Goal: Download file/media

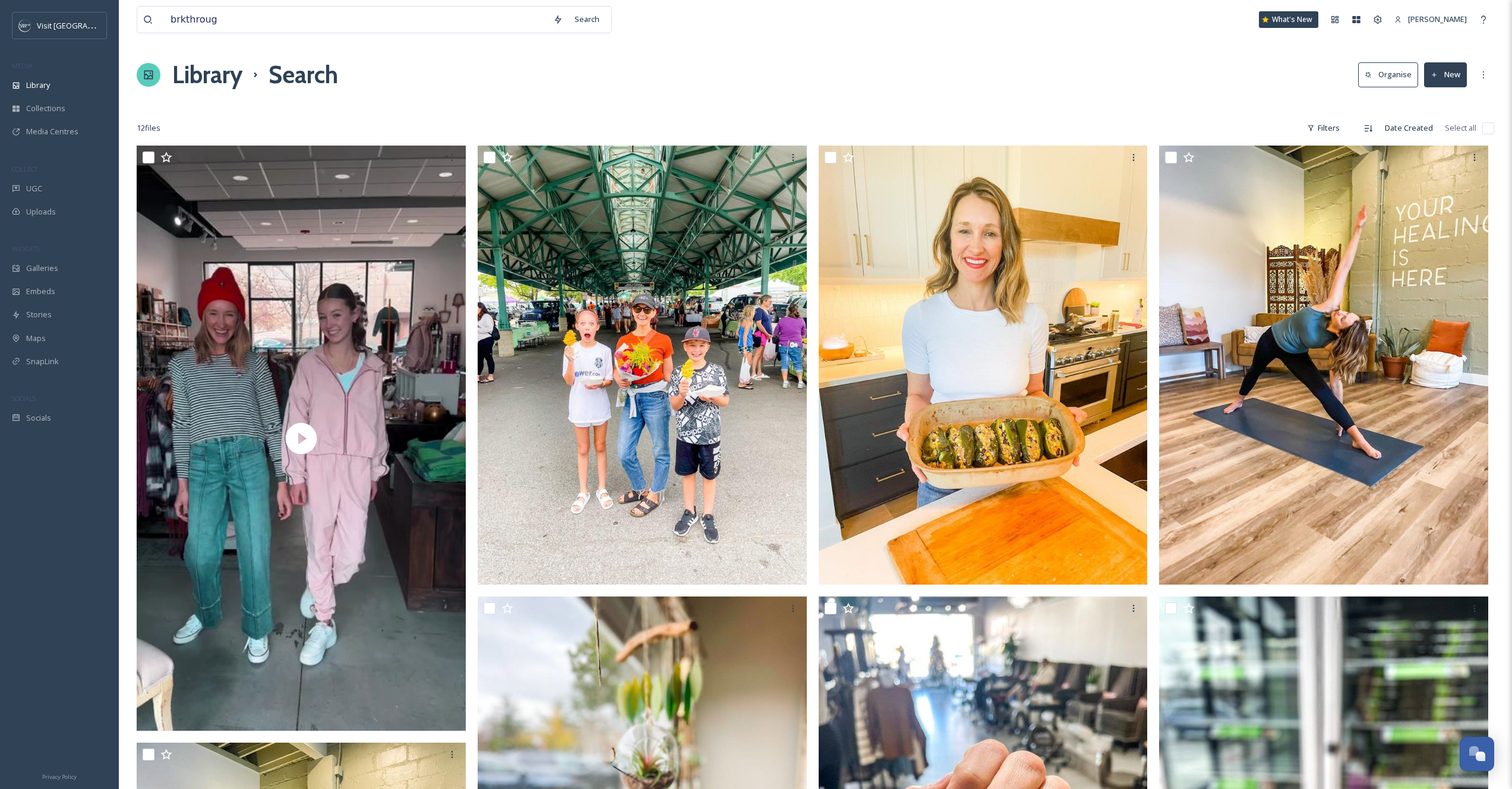
type input "brkthrough"
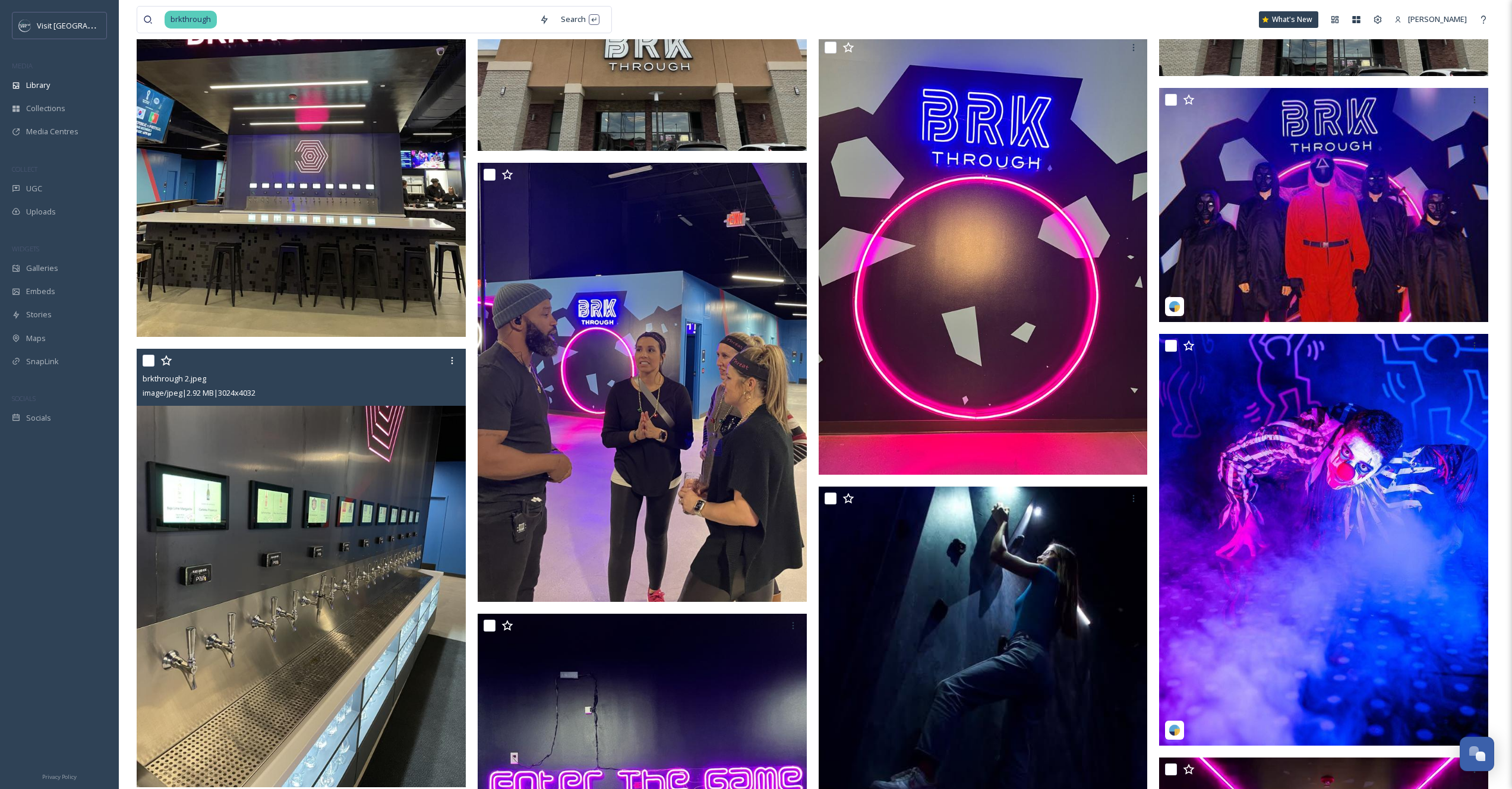
scroll to position [988, 0]
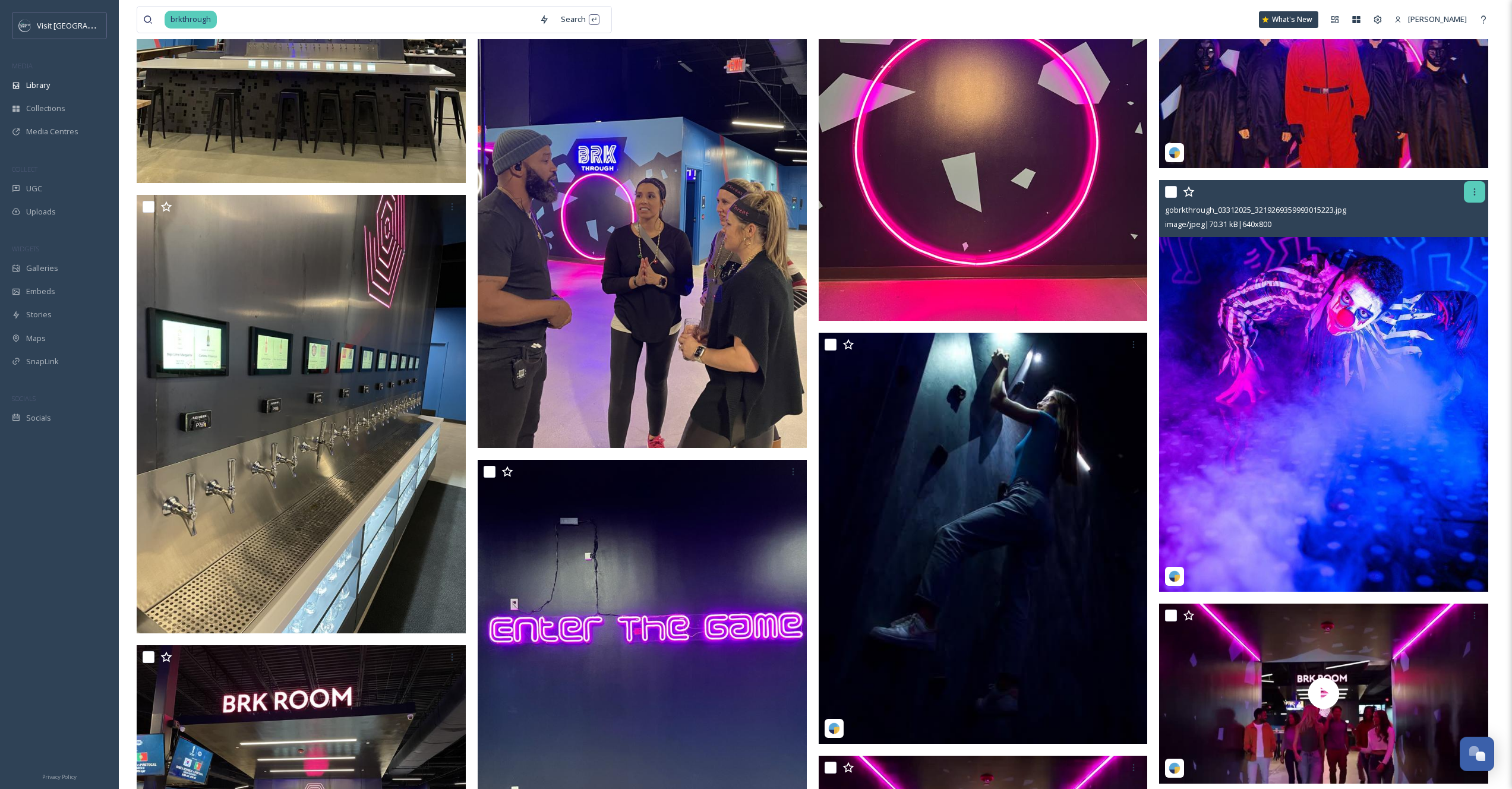
click at [1469, 194] on div at bounding box center [1473, 191] width 21 height 21
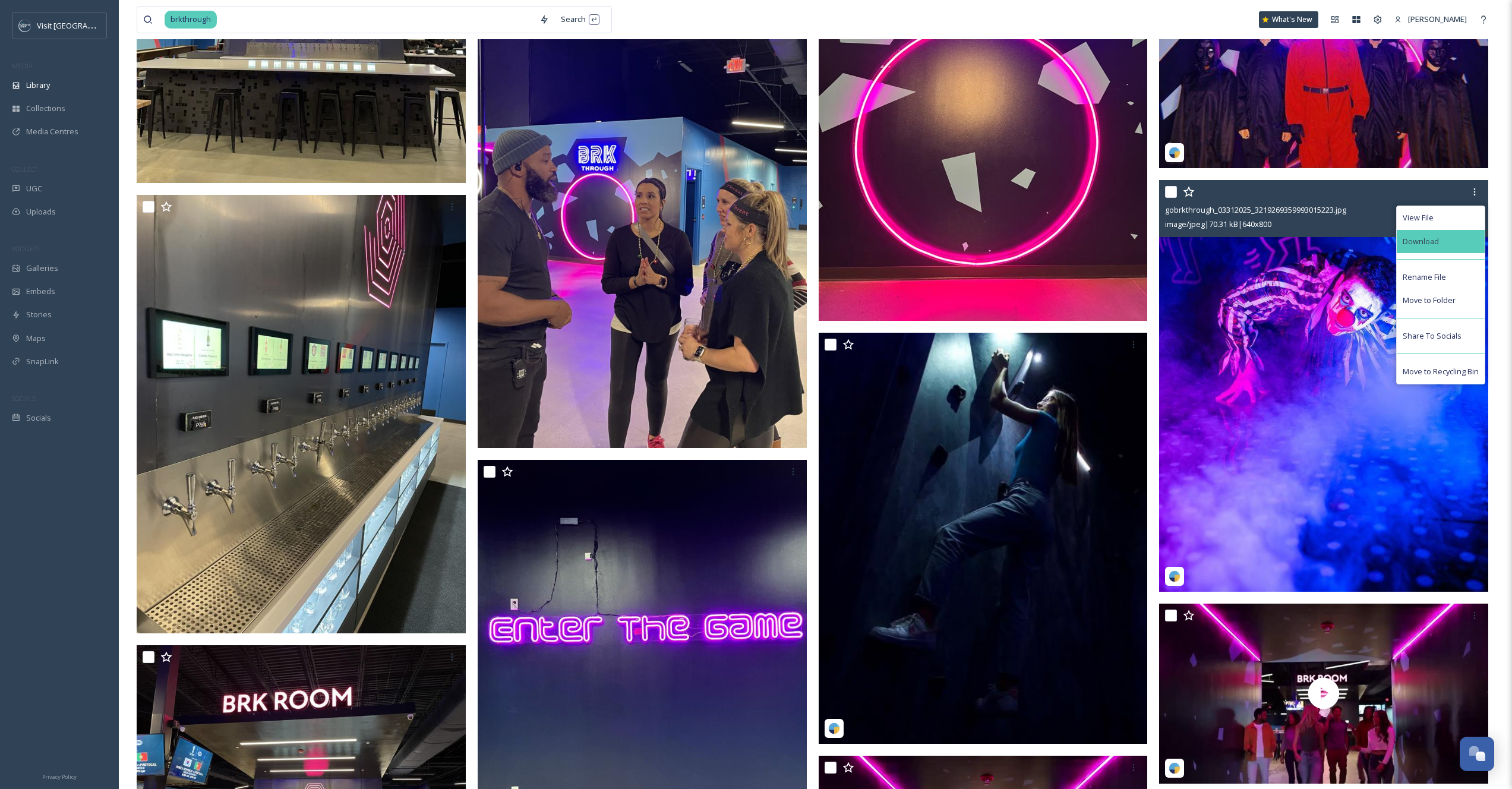
click at [1429, 245] on span "Download" at bounding box center [1420, 241] width 36 height 11
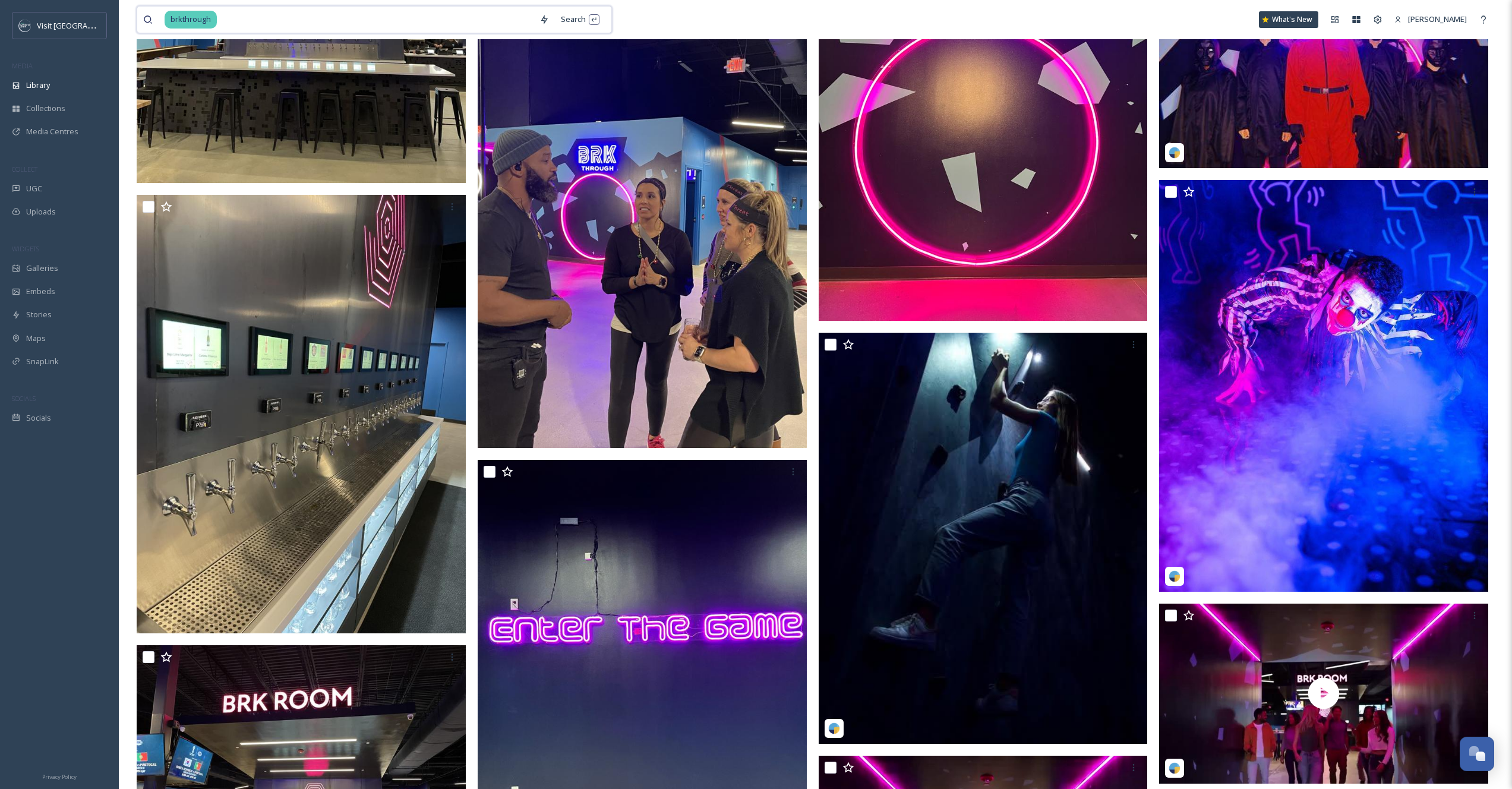
click at [249, 16] on input at bounding box center [376, 19] width 316 height 26
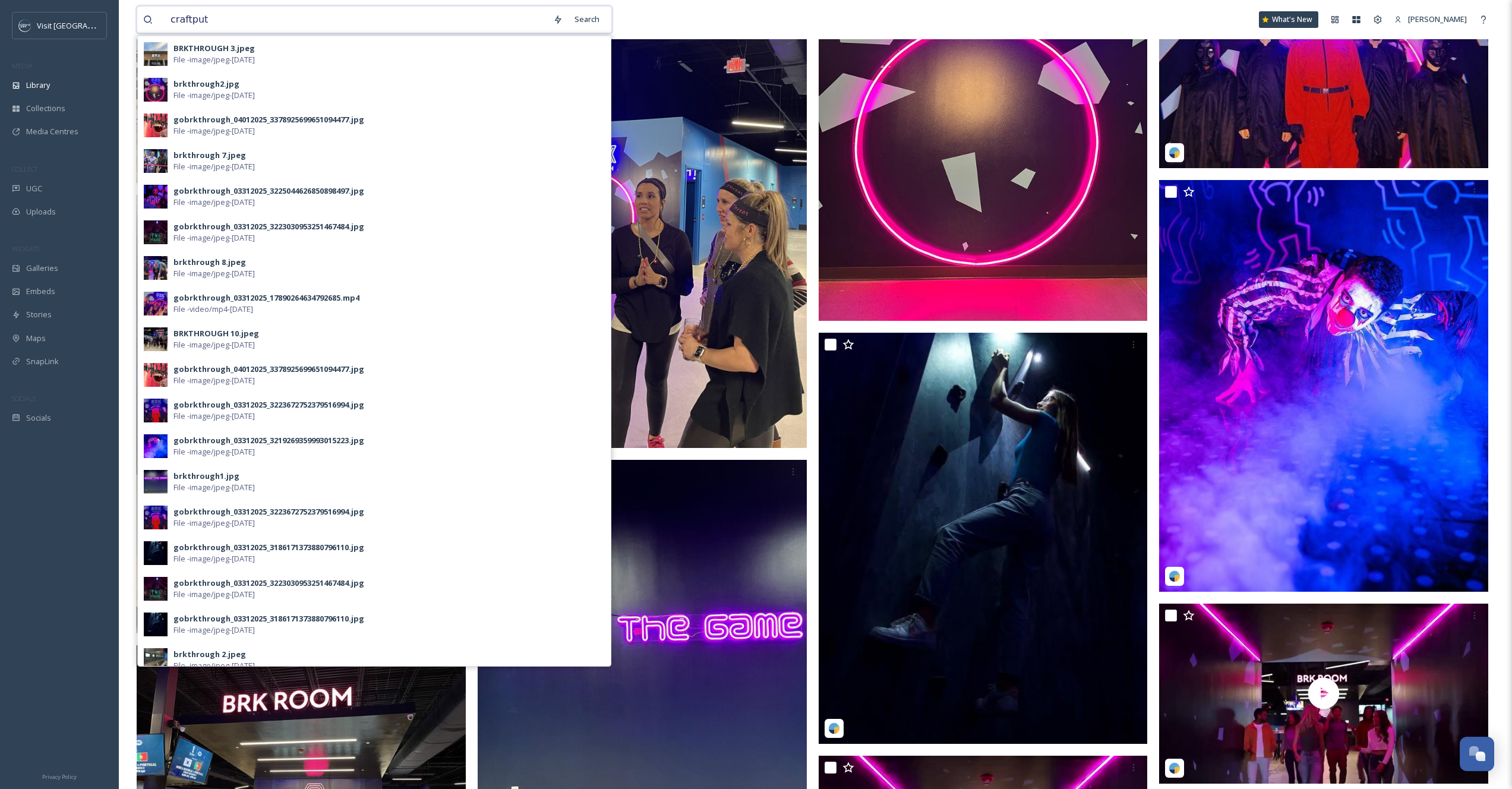
type input "craftputt"
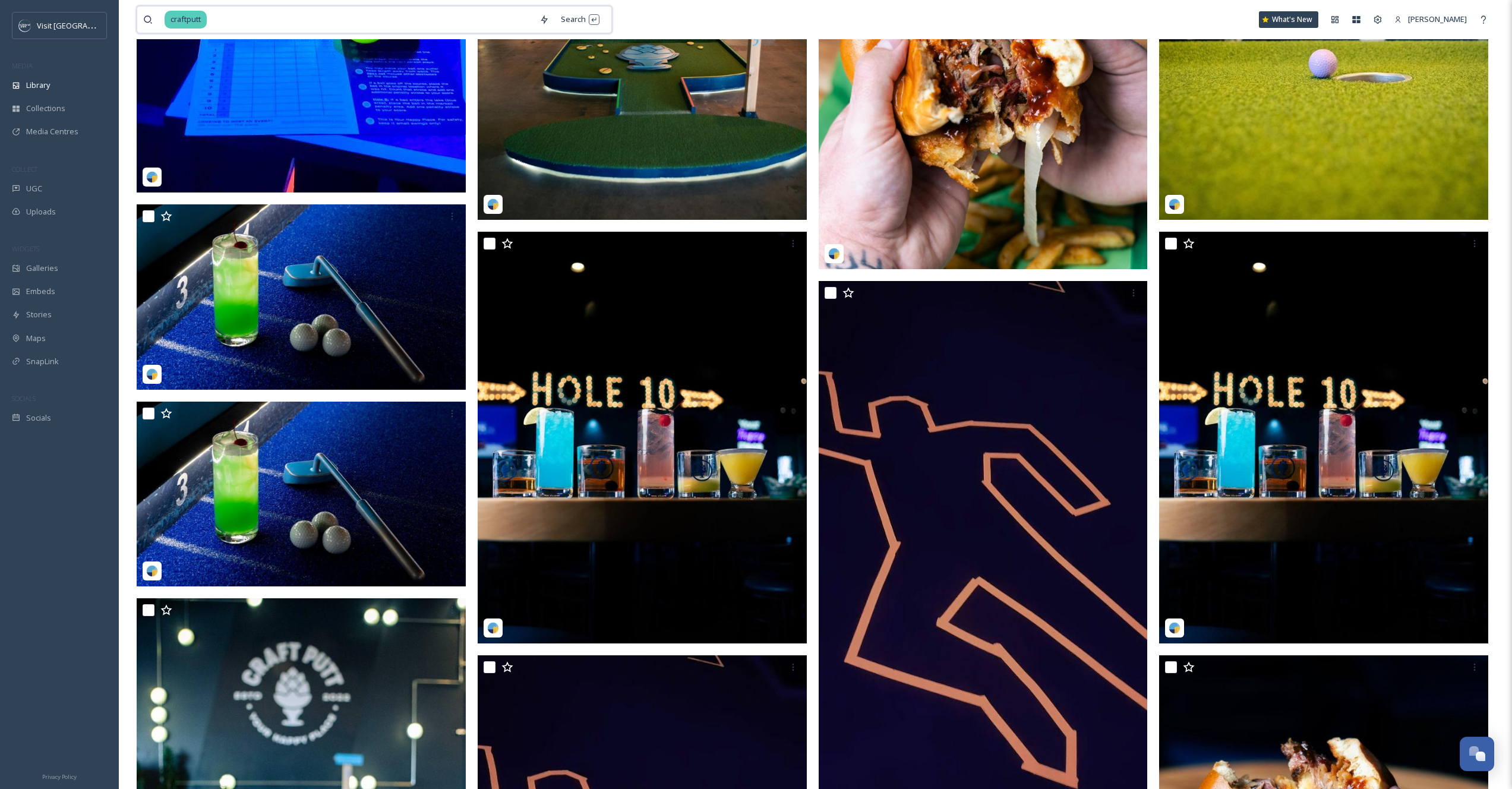
scroll to position [939, 0]
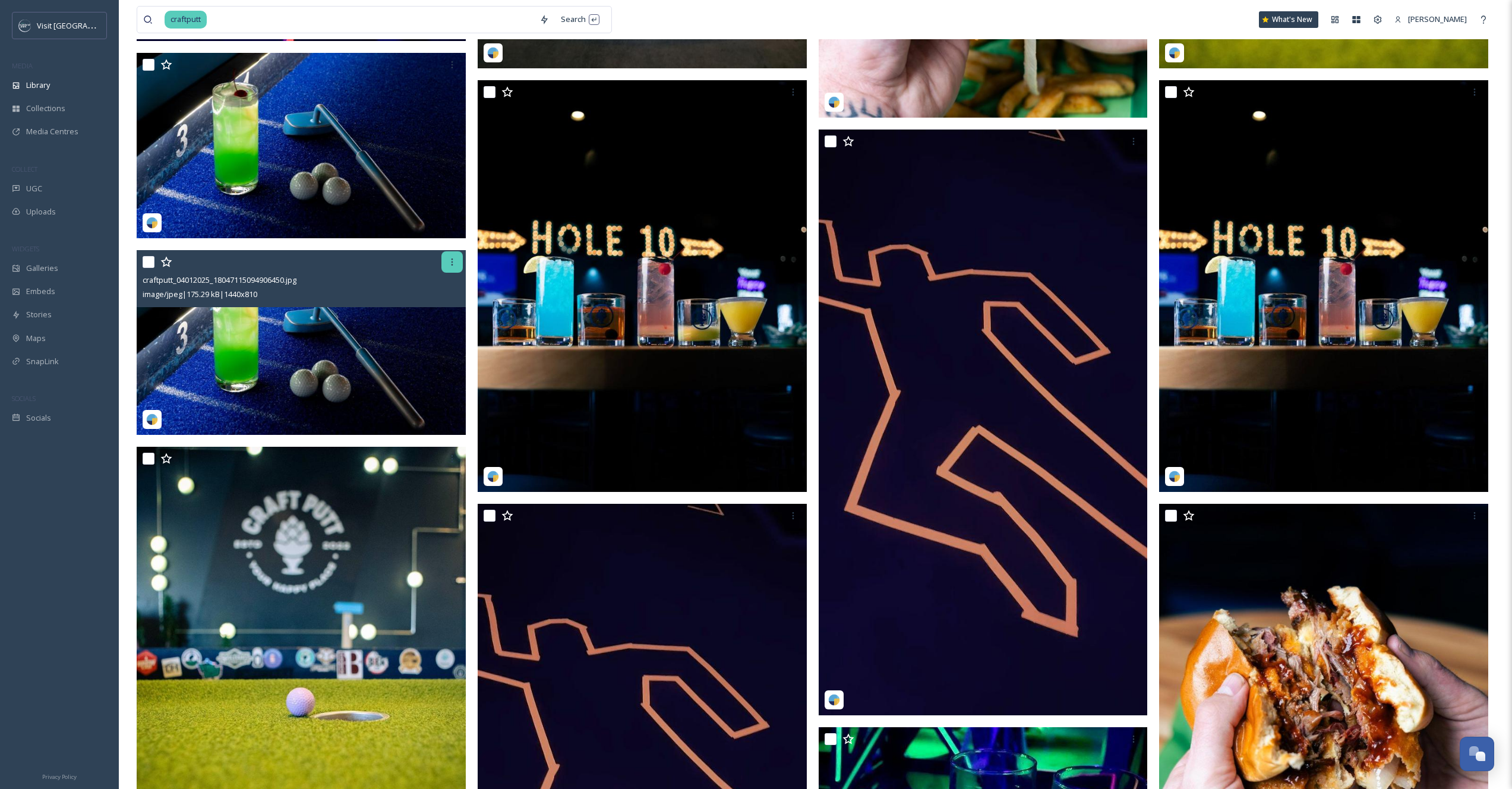
click at [449, 267] on div at bounding box center [451, 261] width 21 height 21
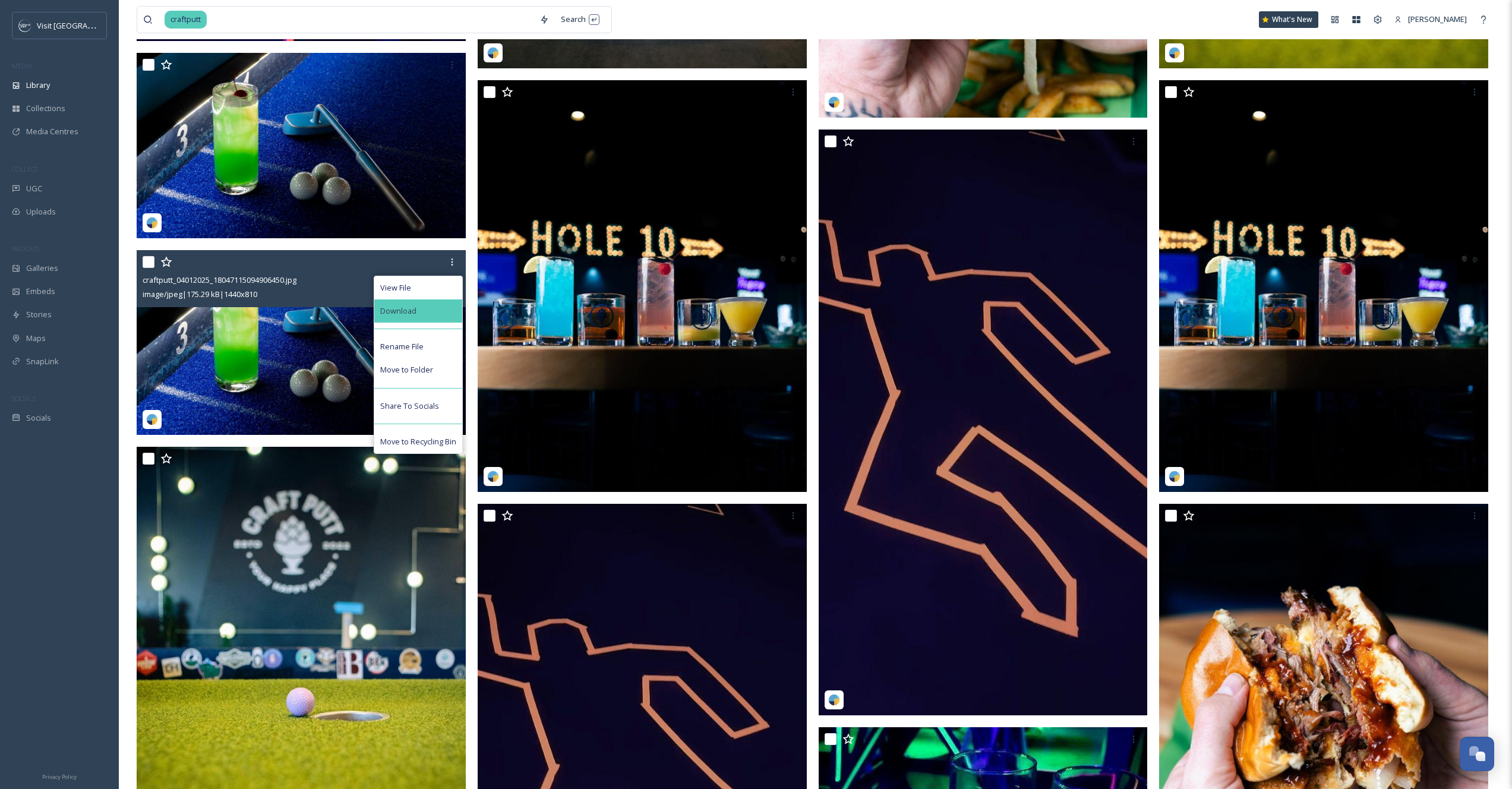
click at [421, 309] on div "Download" at bounding box center [418, 310] width 88 height 23
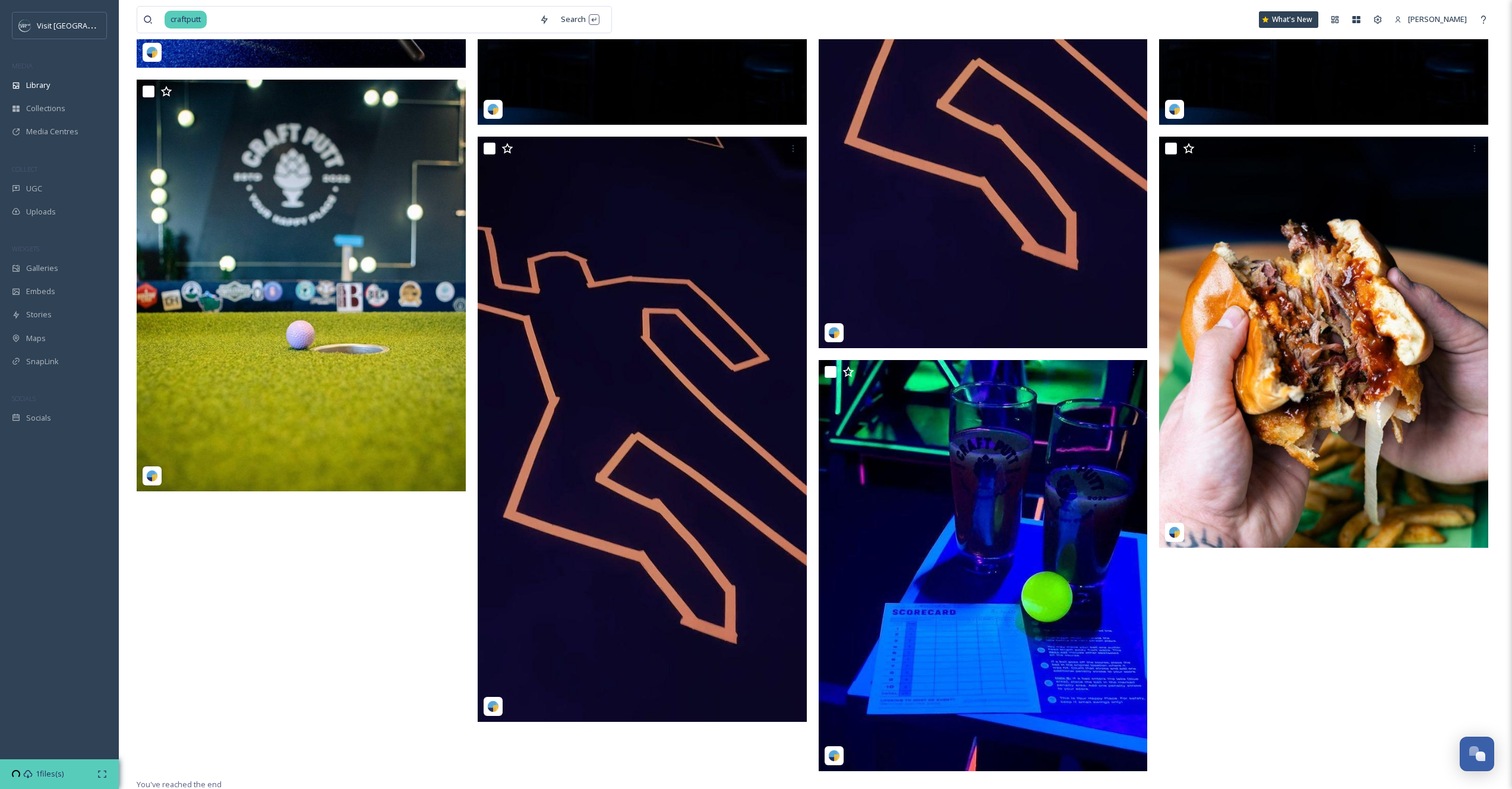
scroll to position [1308, 0]
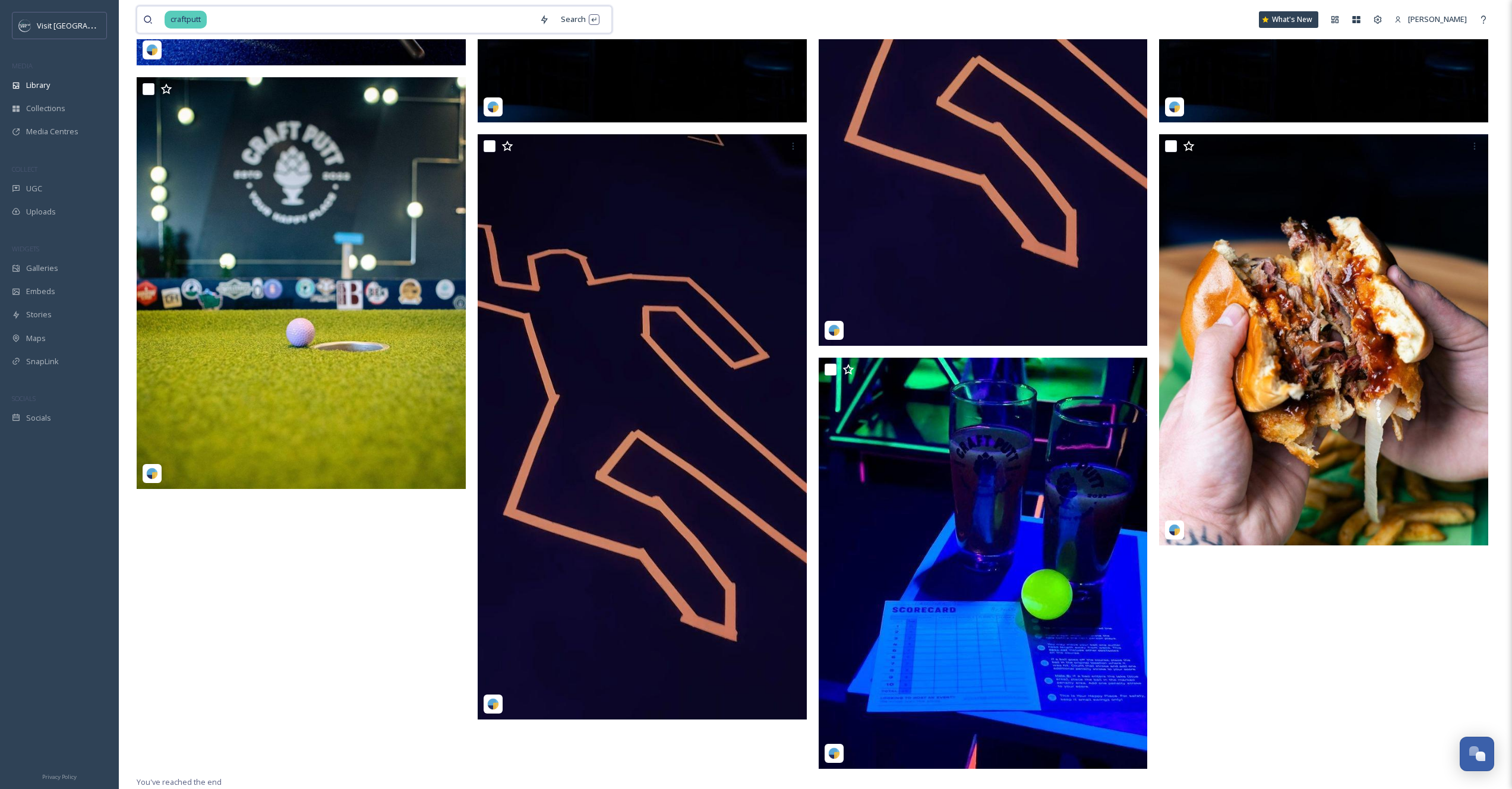
click at [232, 22] on input at bounding box center [371, 19] width 326 height 26
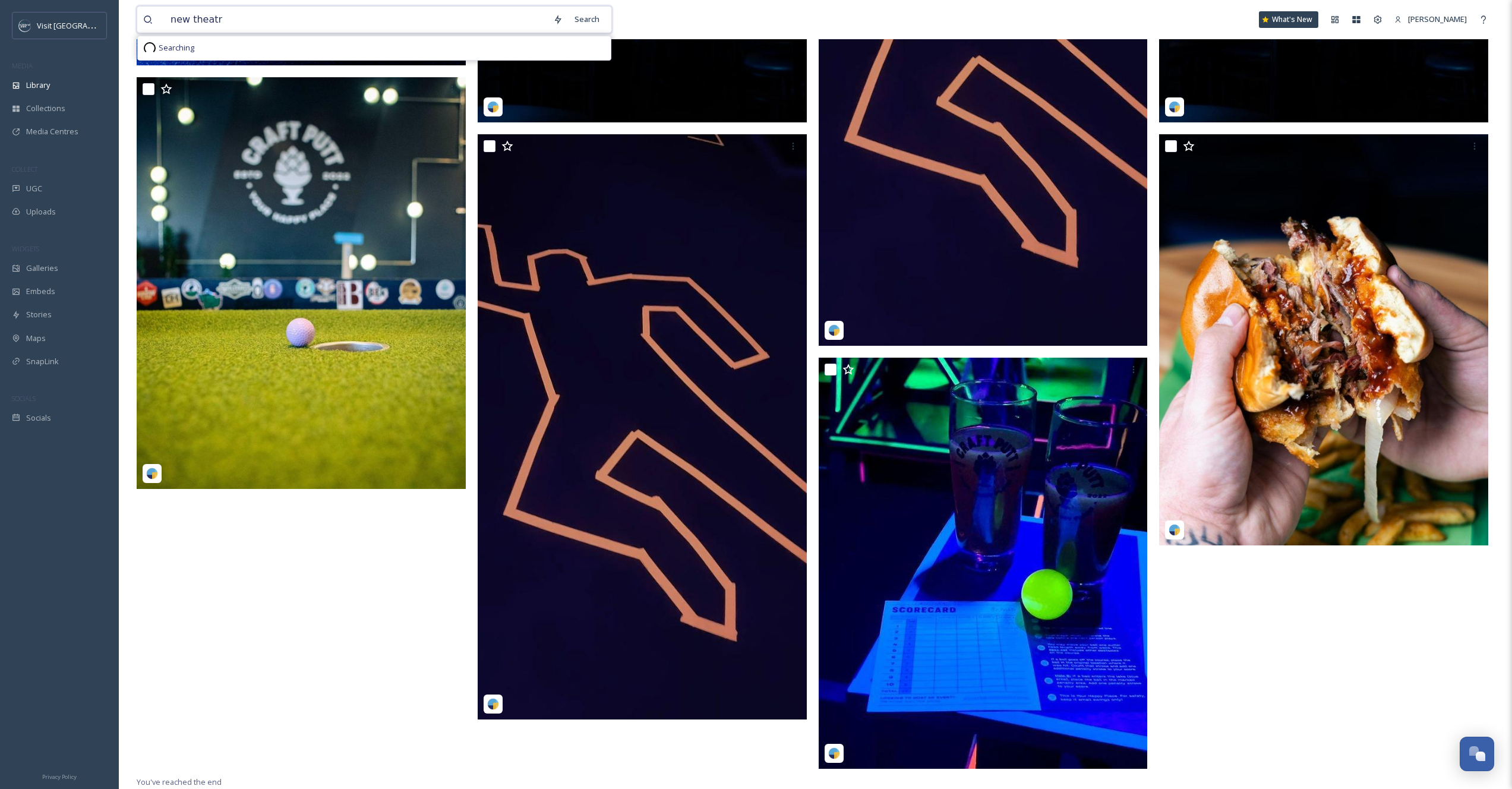
type input "new theatre"
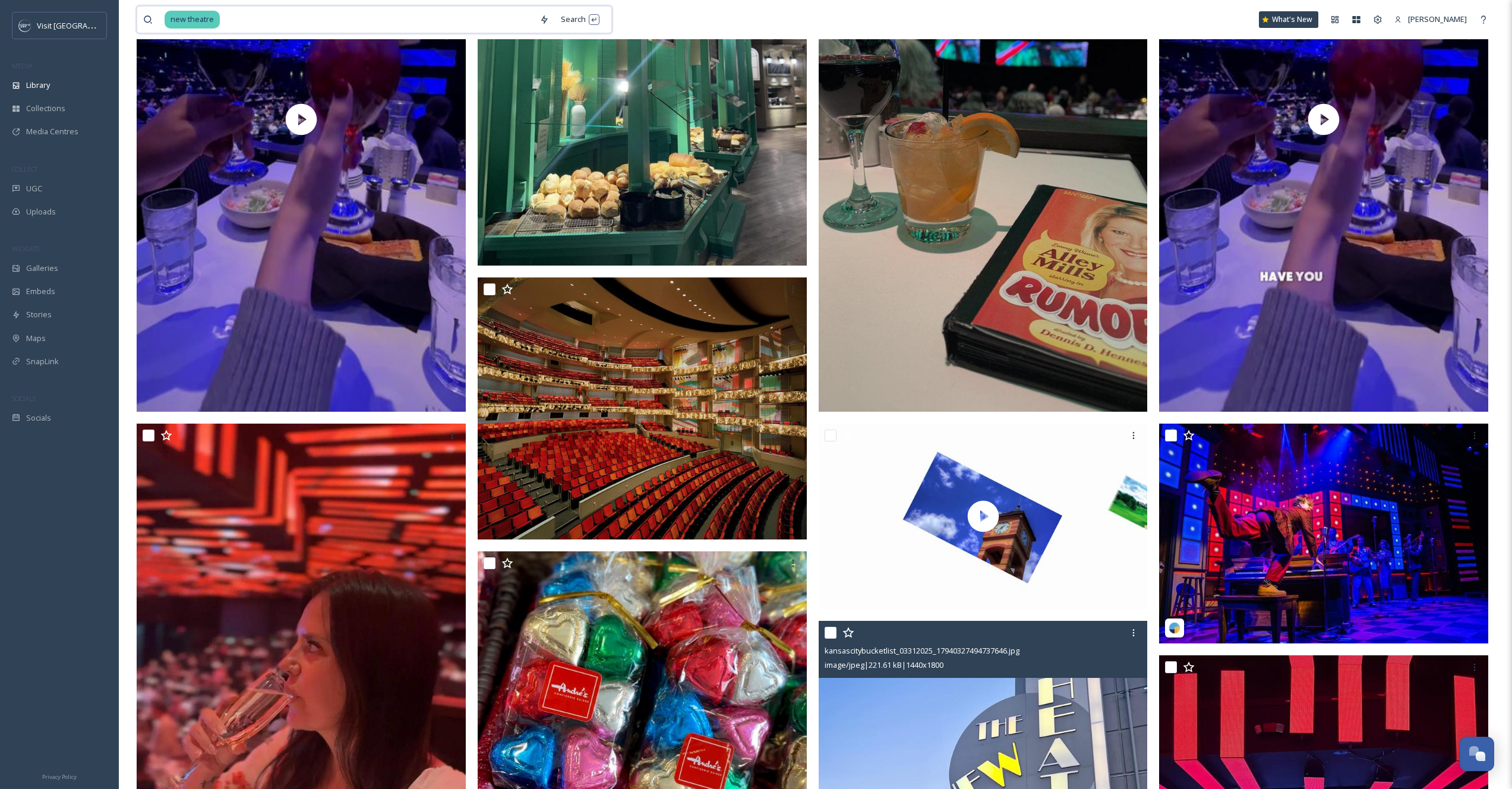
scroll to position [305, 0]
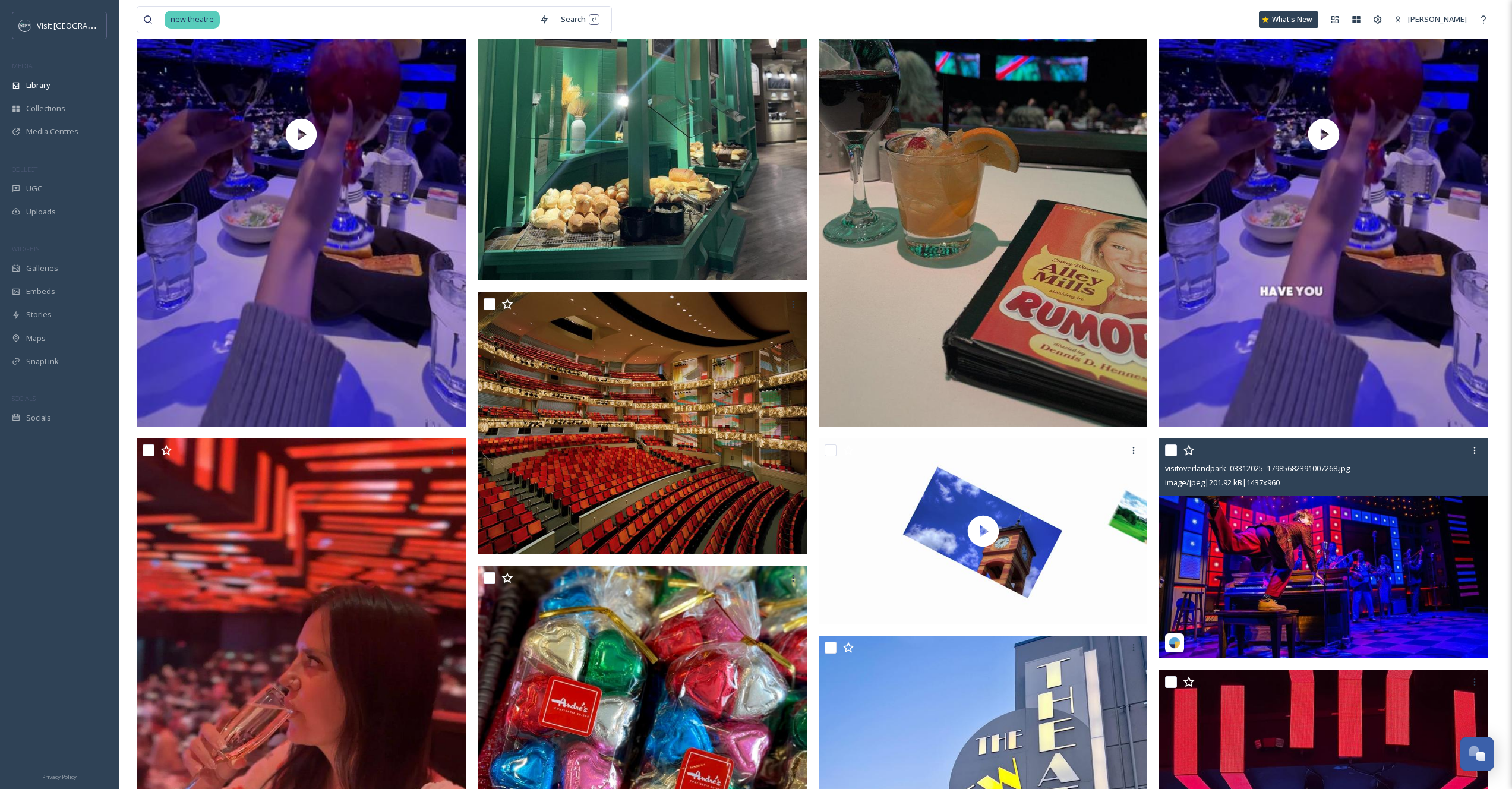
click at [1380, 547] on img at bounding box center [1323, 549] width 329 height 220
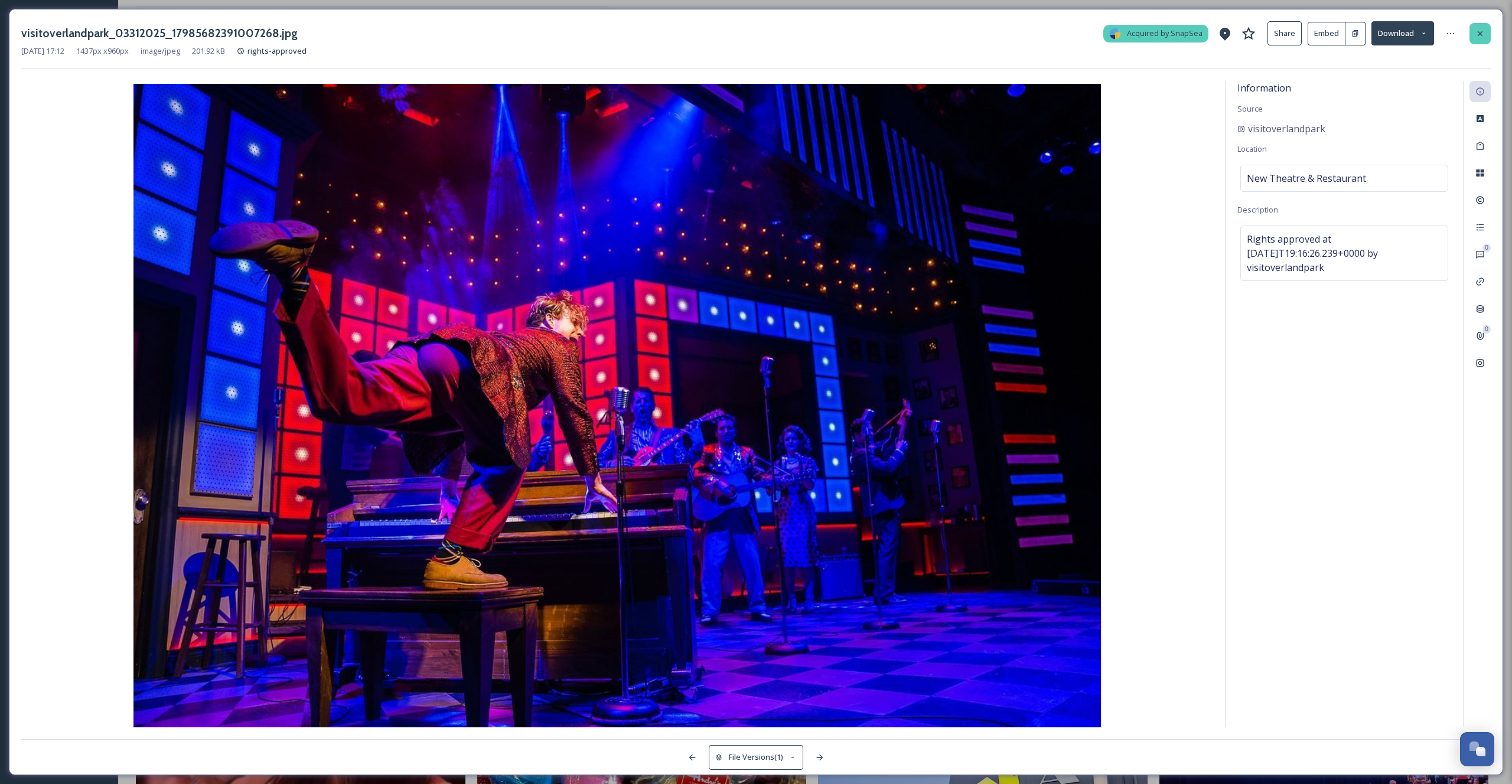
click at [1472, 33] on div at bounding box center [1479, 33] width 21 height 21
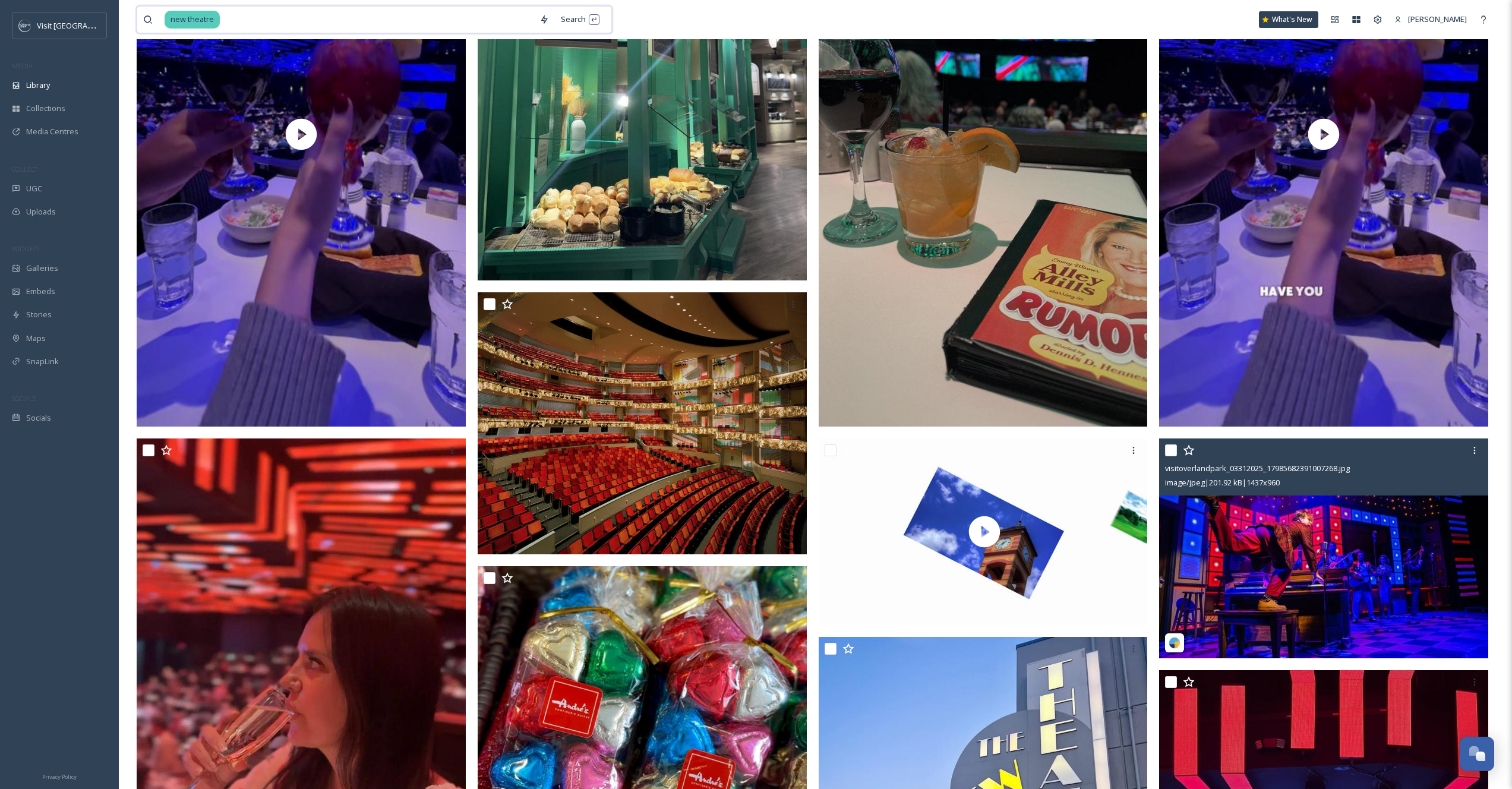
click at [257, 21] on input at bounding box center [377, 19] width 313 height 26
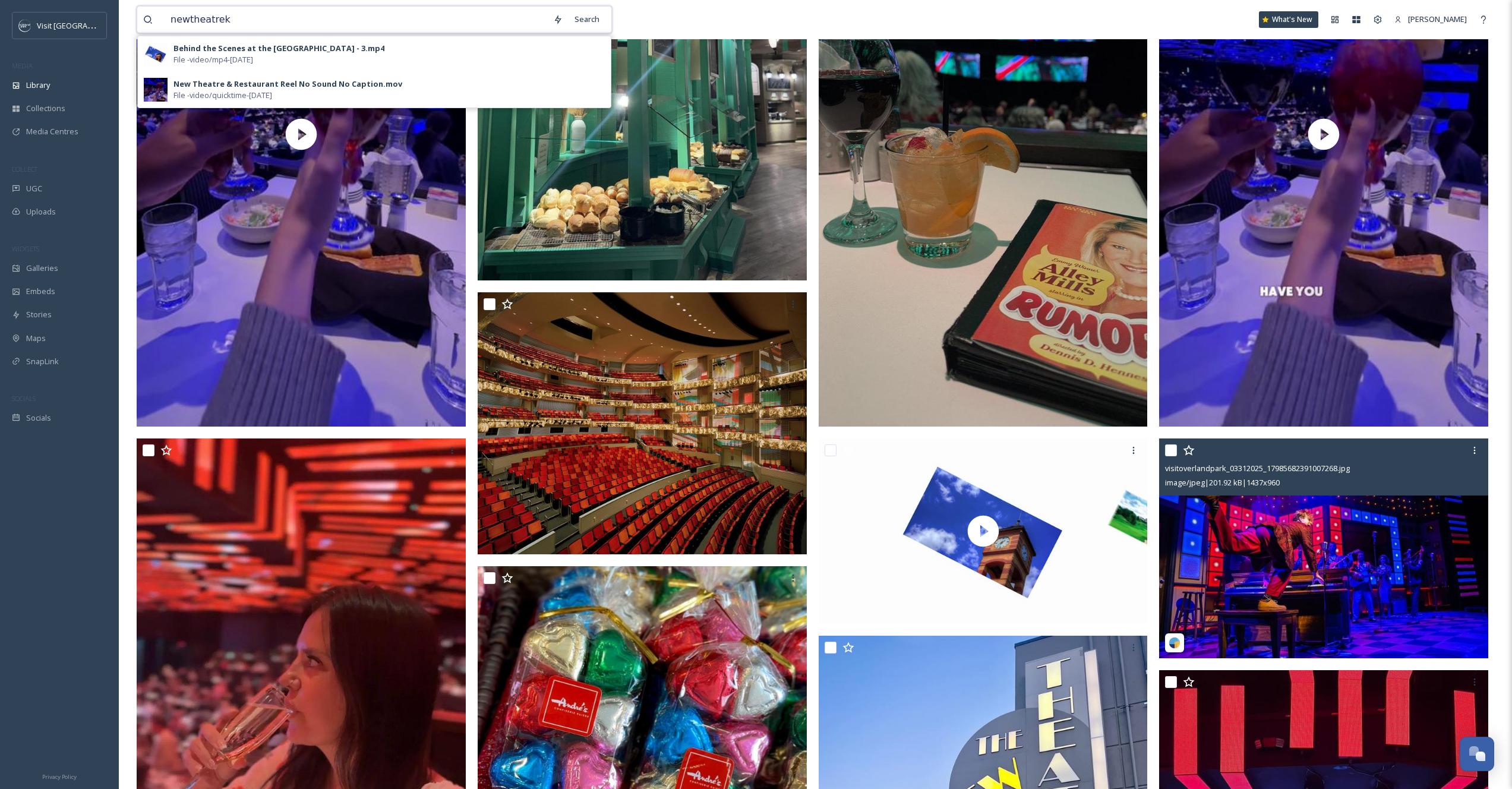
type input "newtheatrekc"
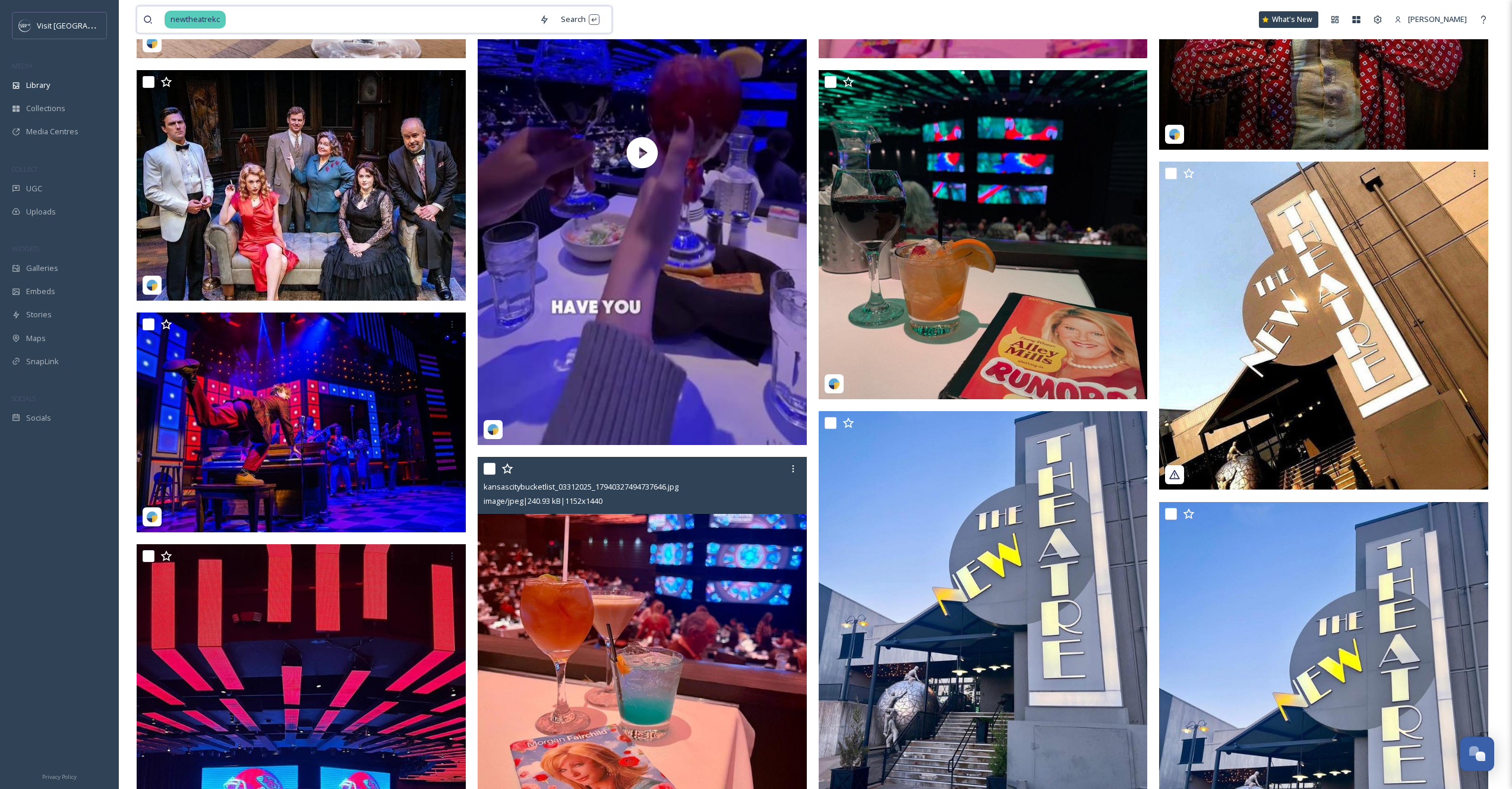
scroll to position [2197, 0]
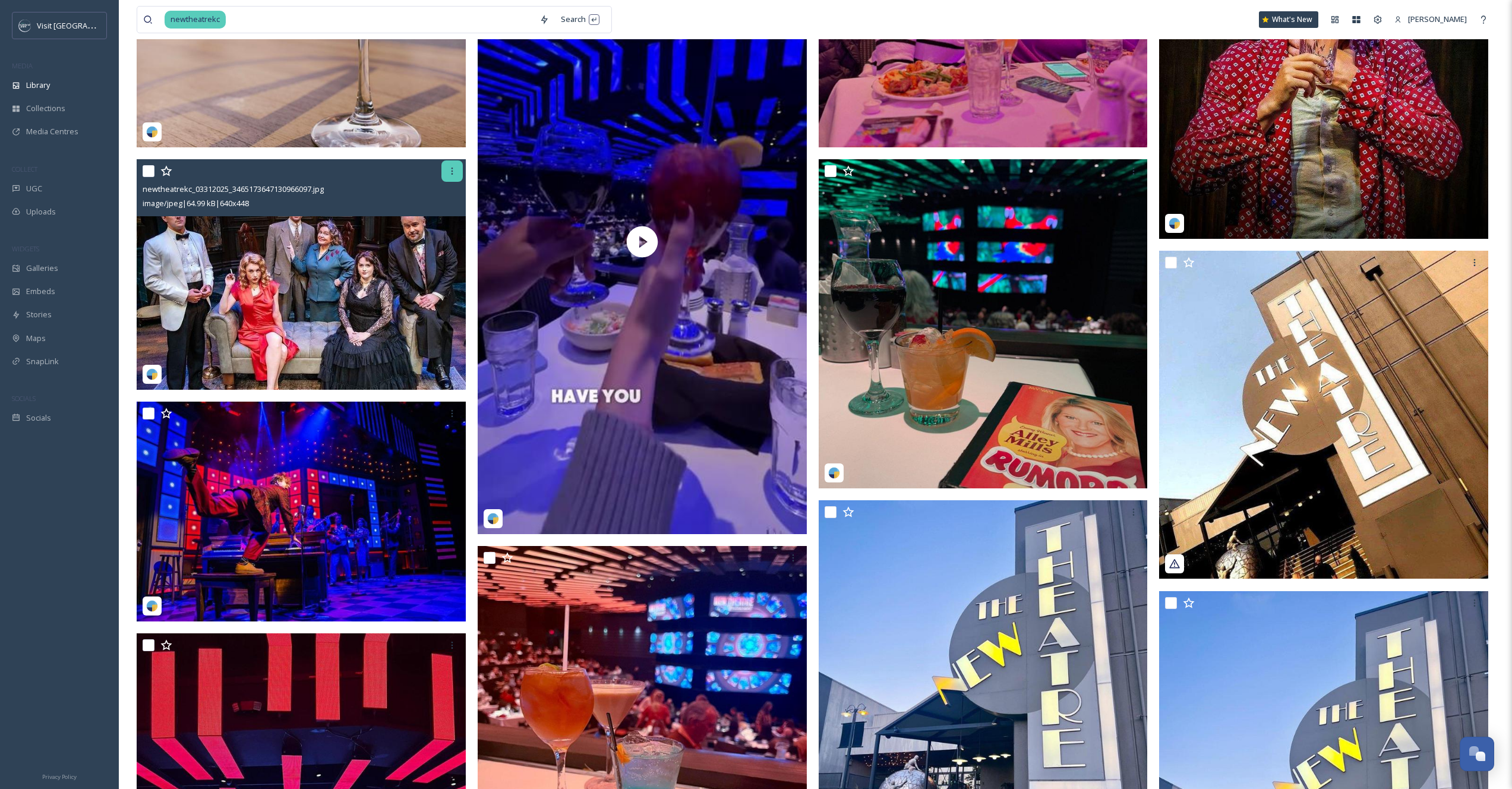
click at [449, 172] on icon at bounding box center [452, 171] width 9 height 9
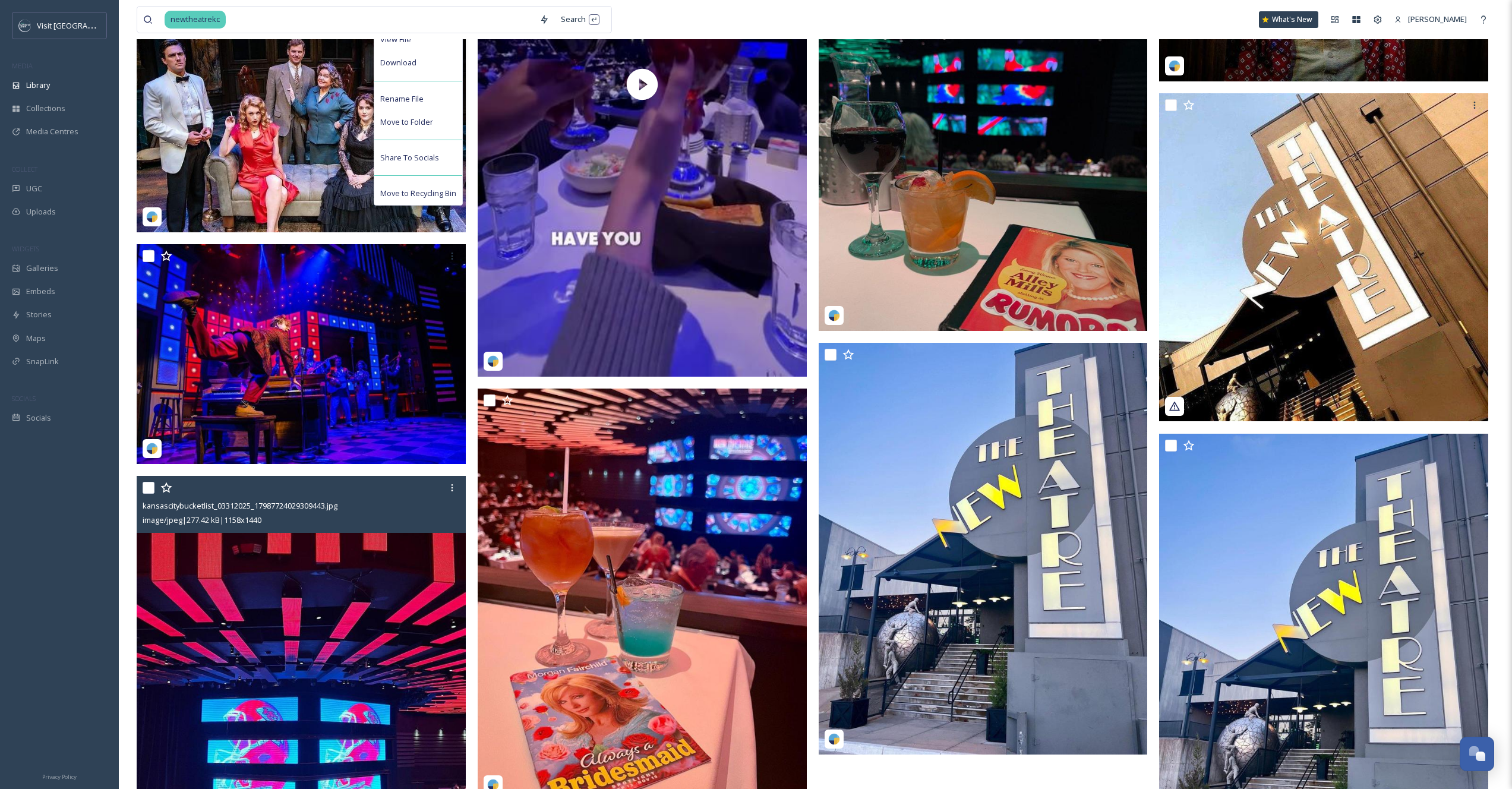
scroll to position [2471, 0]
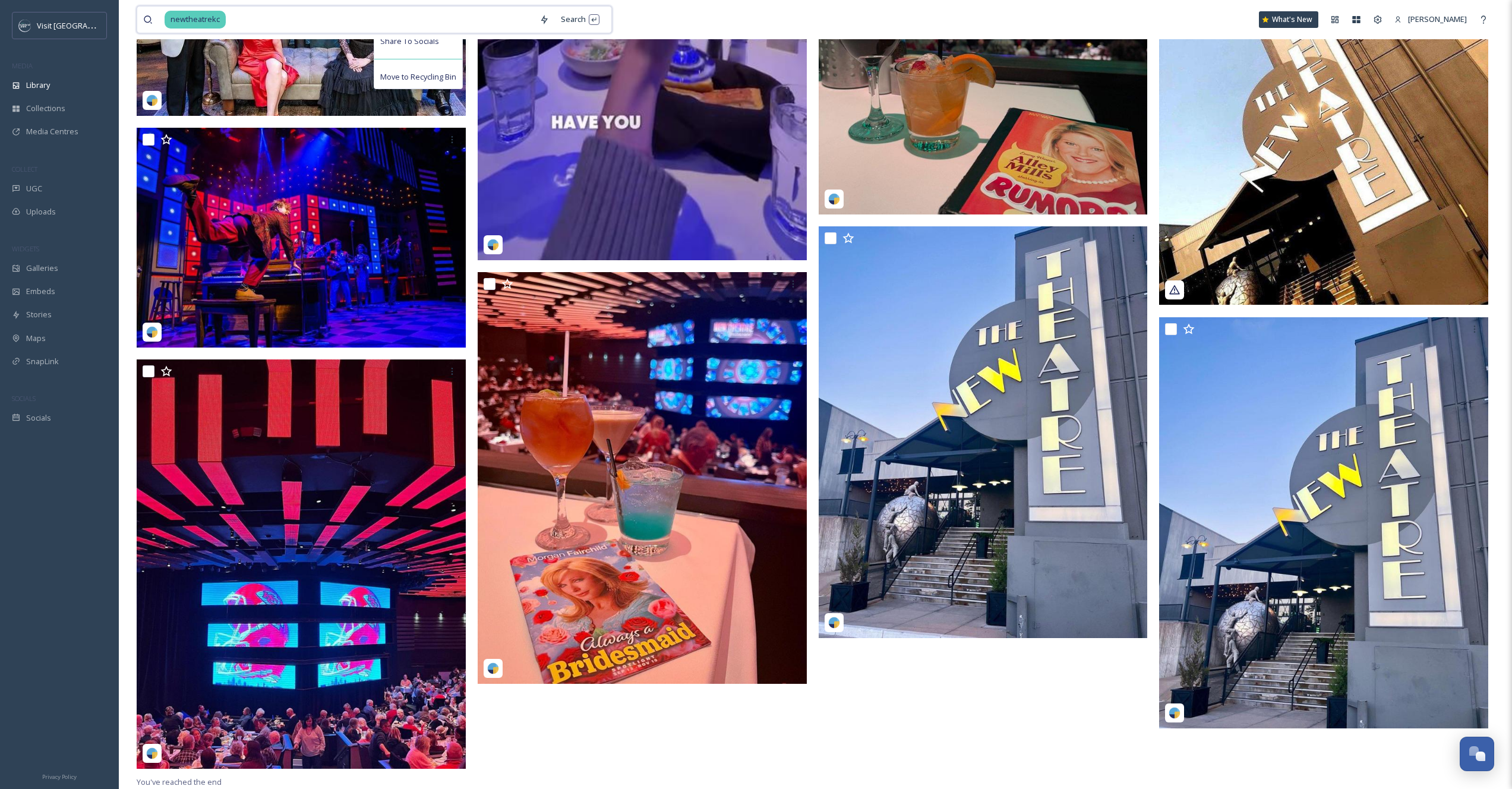
click at [323, 13] on input at bounding box center [380, 19] width 306 height 26
type input "craft putt"
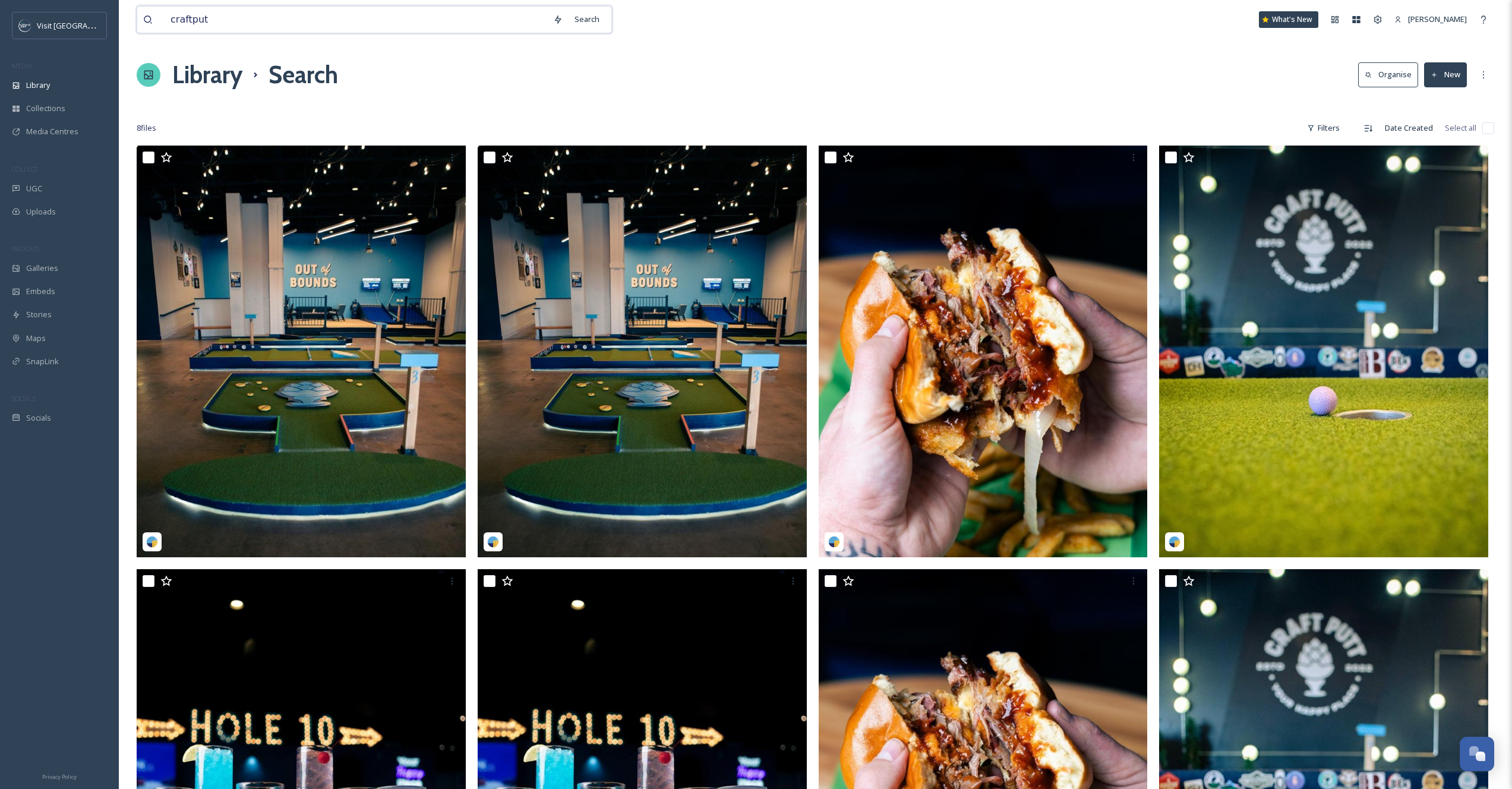
type input "craftputt"
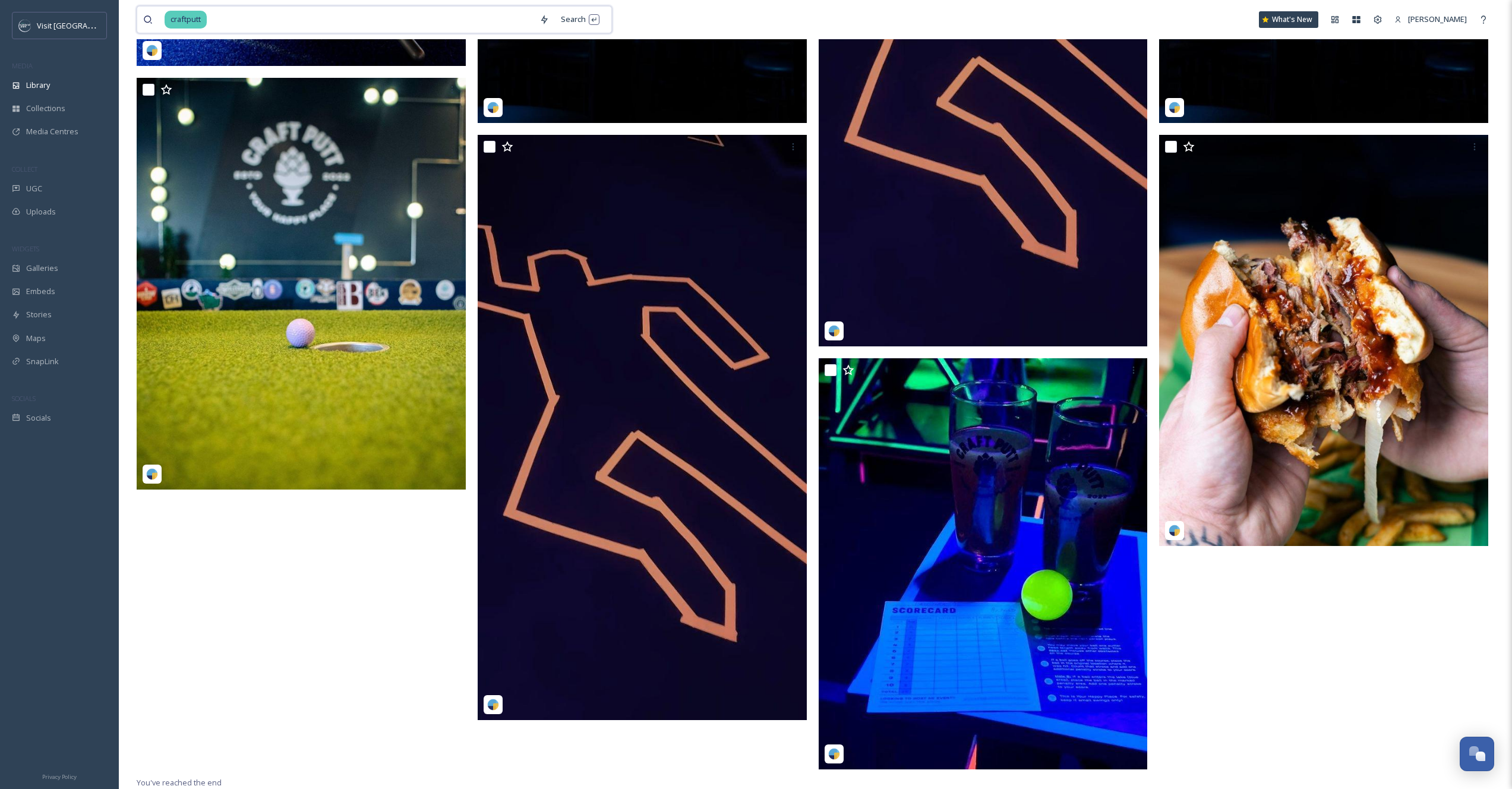
scroll to position [1308, 0]
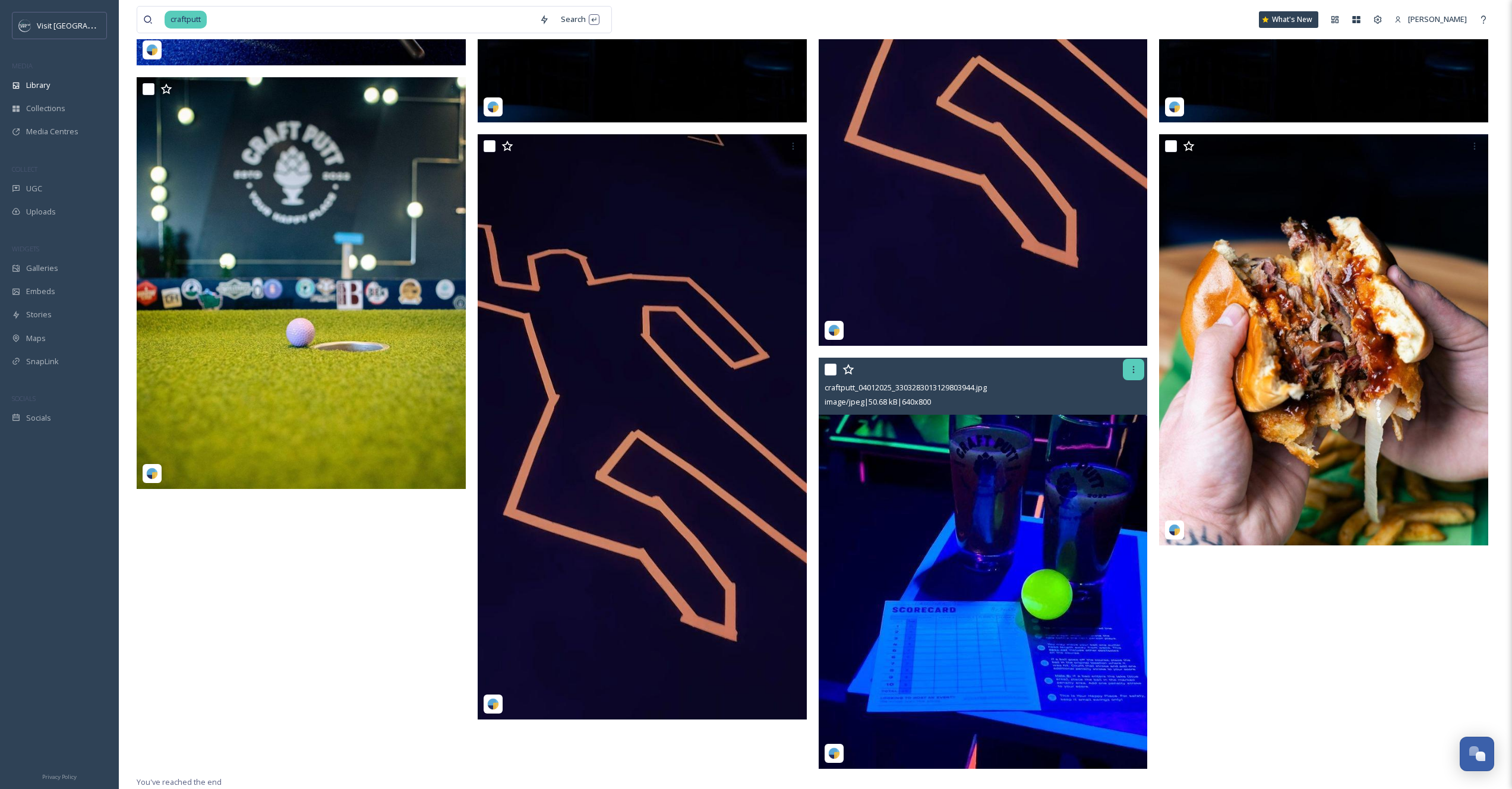
click at [1133, 373] on div at bounding box center [1133, 369] width 21 height 21
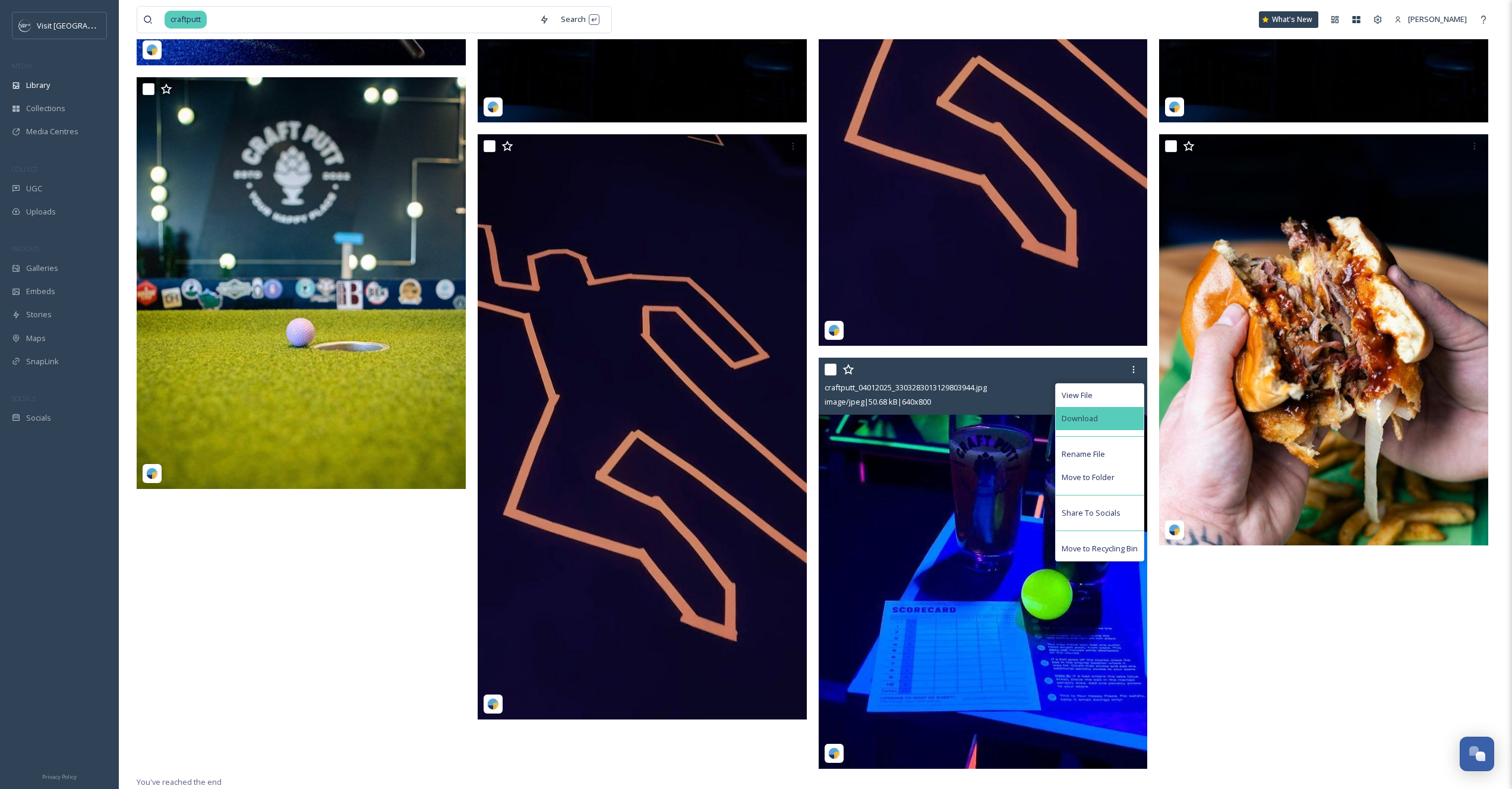
click at [1118, 428] on div "Download" at bounding box center [1100, 418] width 88 height 23
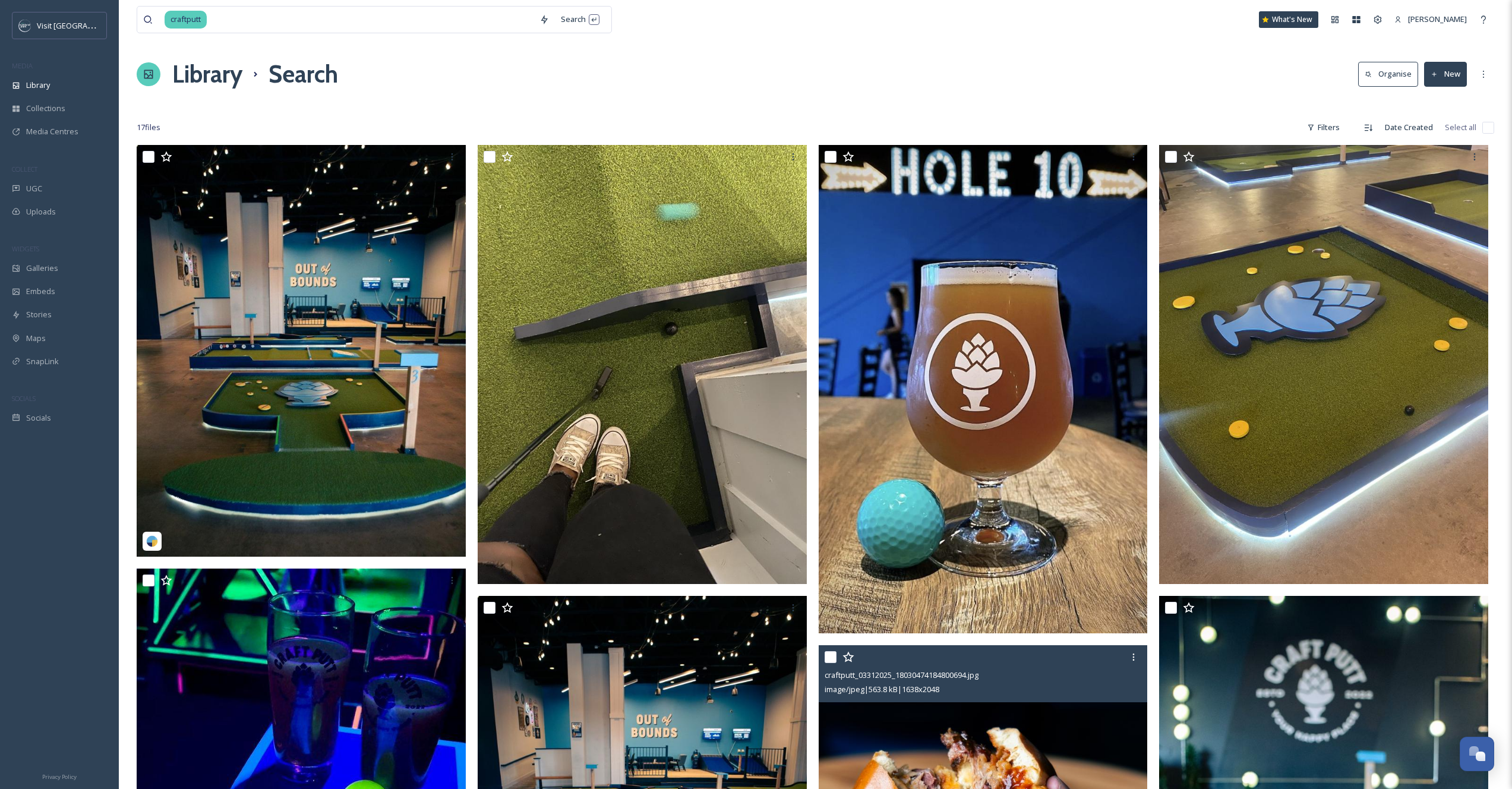
scroll to position [0, 0]
